Goal: Information Seeking & Learning: Learn about a topic

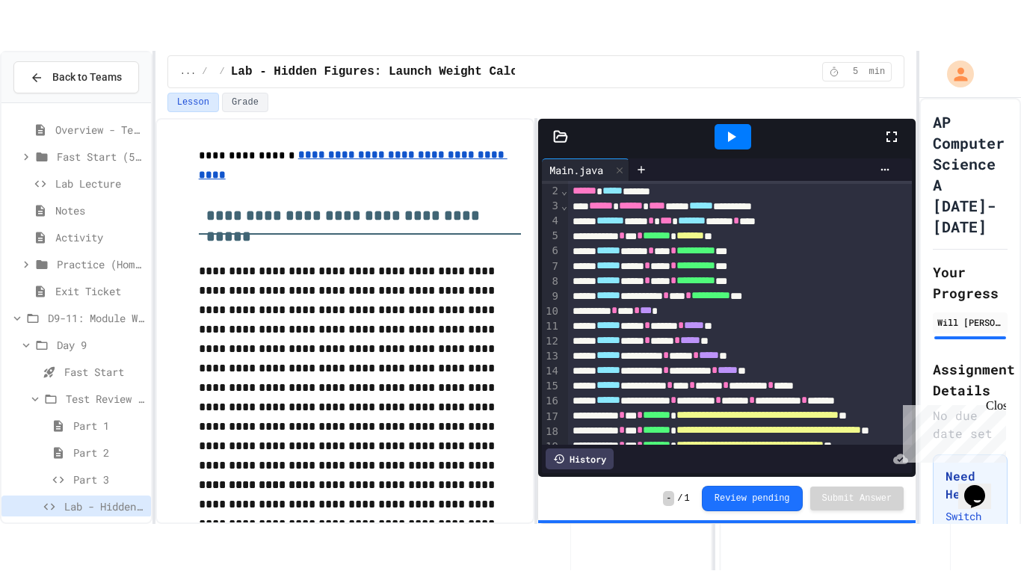
scroll to position [16, 0]
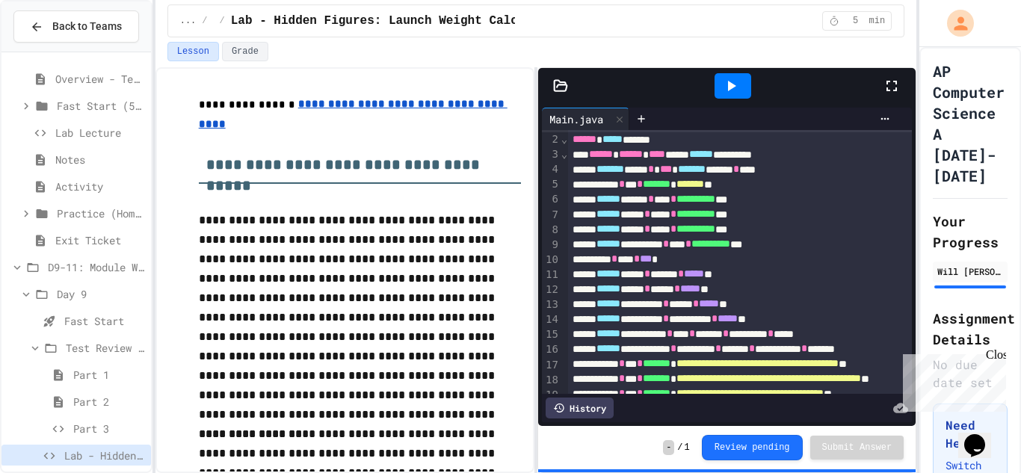
click at [901, 87] on div at bounding box center [899, 86] width 33 height 40
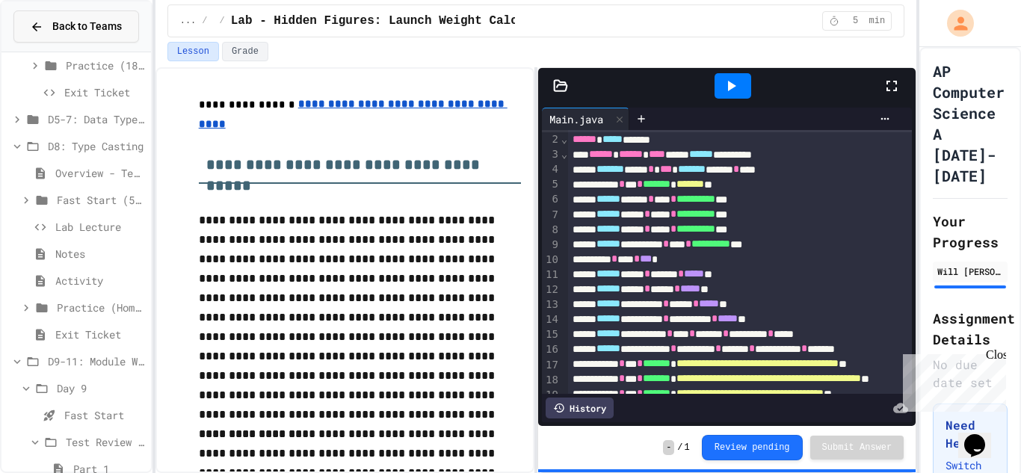
scroll to position [250, 0]
click at [61, 28] on span "Back to Teams" at bounding box center [87, 27] width 70 height 16
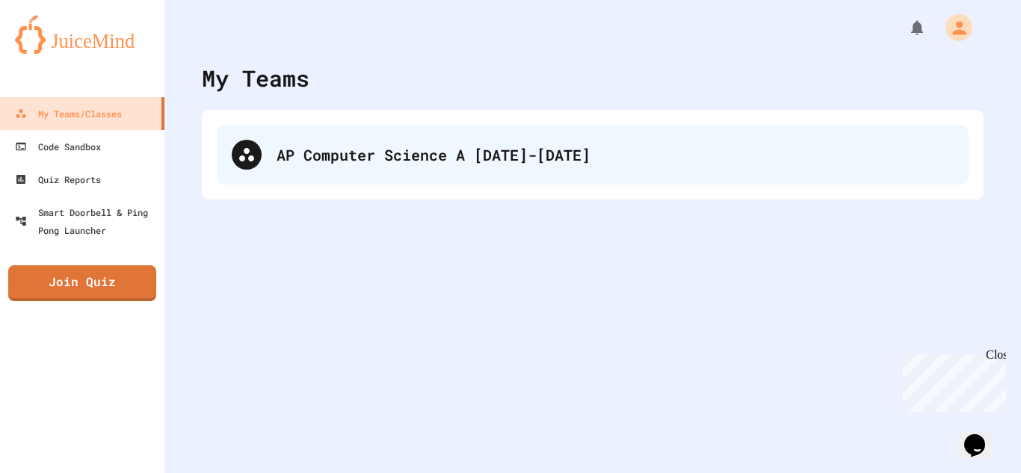
click at [322, 181] on div "AP Computer Science A [DATE]-[DATE]" at bounding box center [593, 155] width 752 height 60
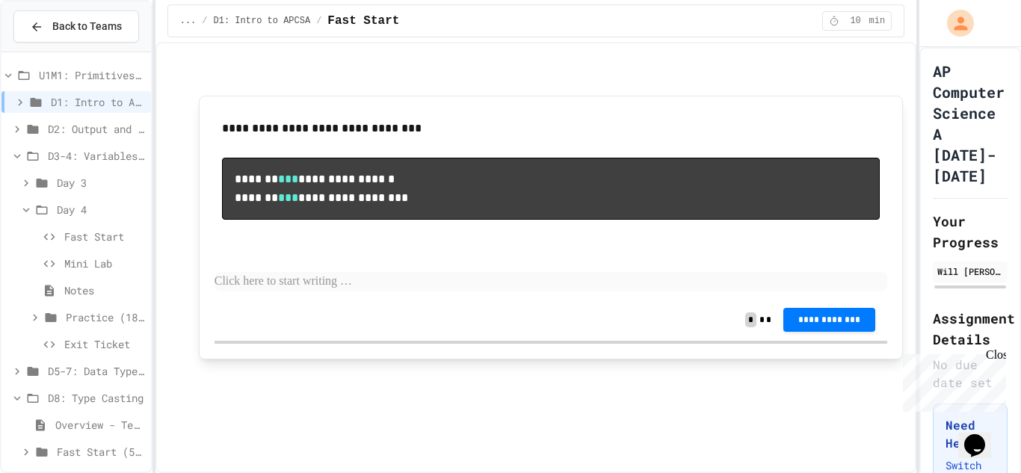
click at [112, 126] on span "D2: Output and Compiling Code" at bounding box center [96, 129] width 97 height 16
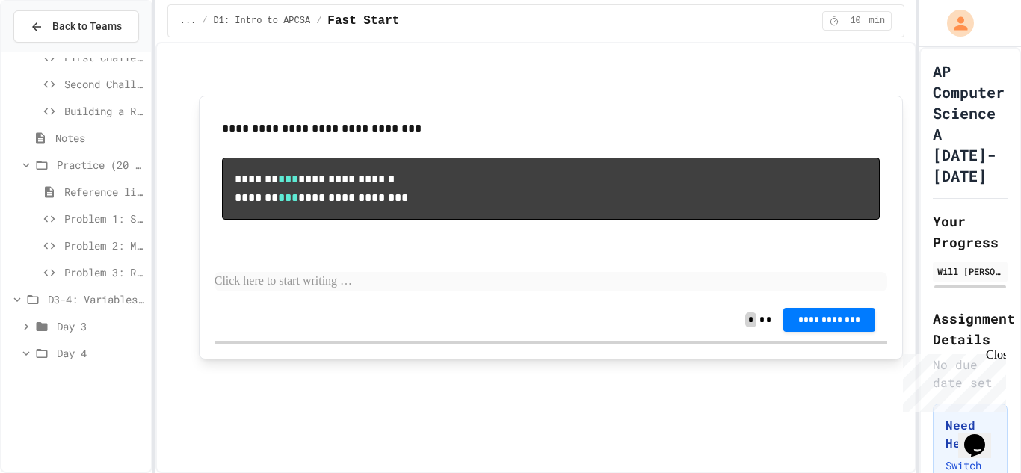
scroll to position [310, 0]
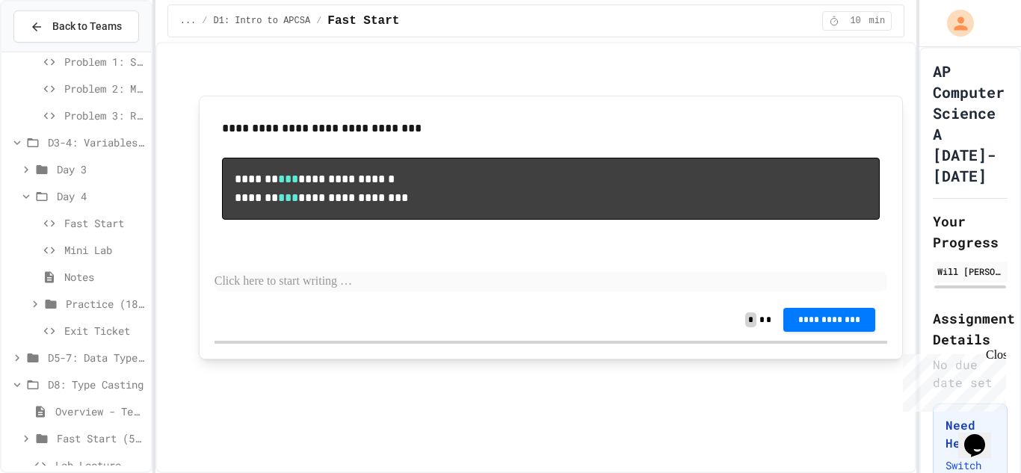
click at [74, 269] on span "Notes" at bounding box center [104, 277] width 81 height 16
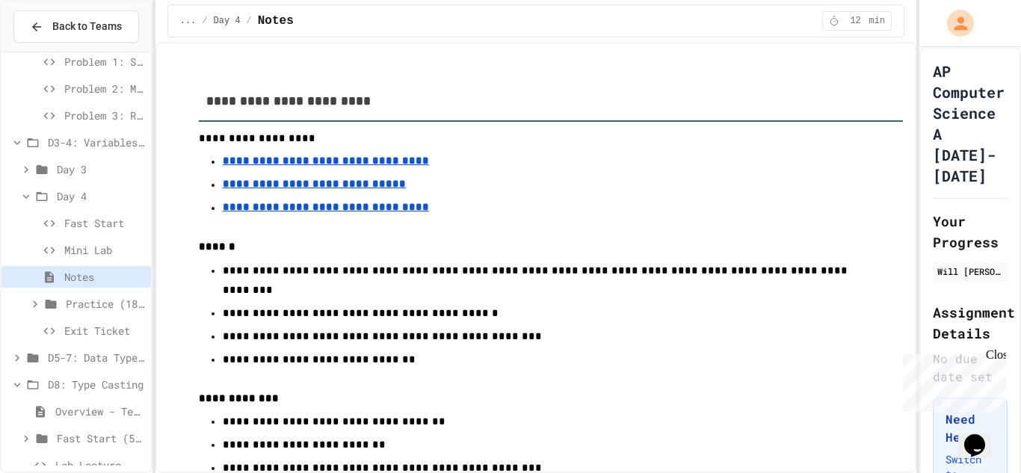
click at [283, 166] on u "**********" at bounding box center [326, 161] width 206 height 10
